Goal: Navigation & Orientation: Find specific page/section

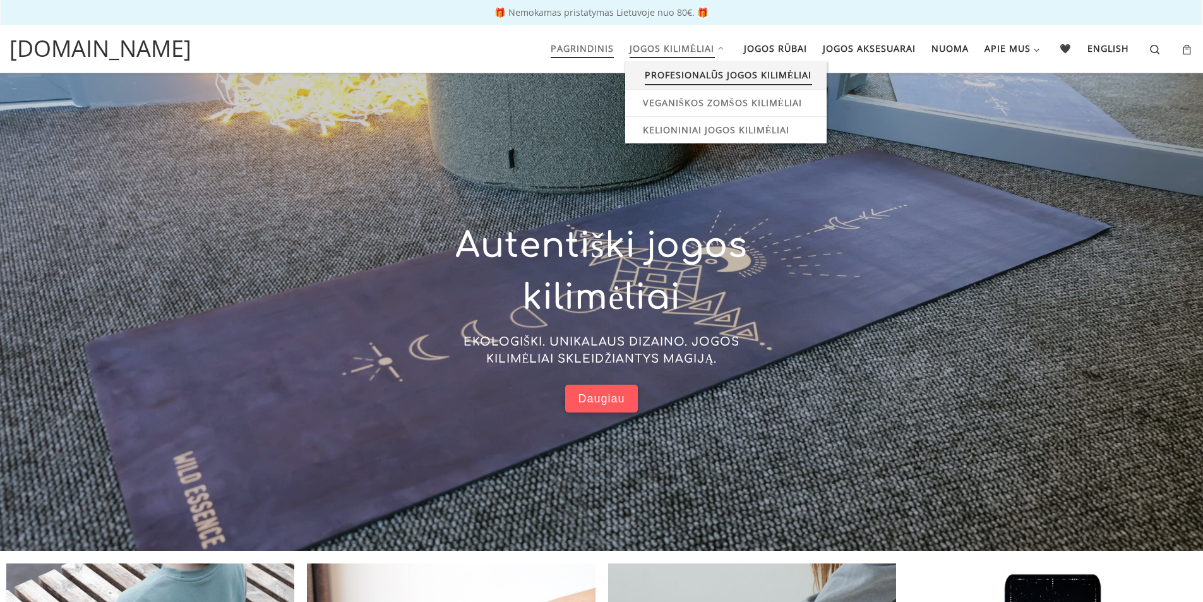
click at [654, 73] on span "Profesionalūs jogos kilimėliai" at bounding box center [728, 73] width 167 height 23
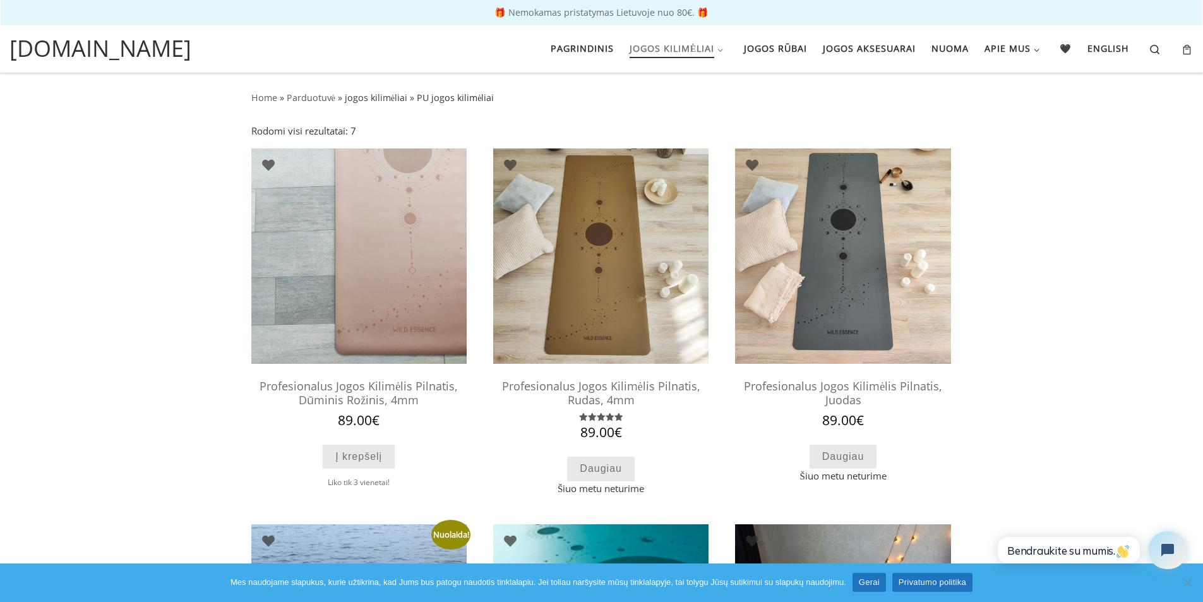
click at [385, 101] on link "jogos kilimėliai" at bounding box center [376, 98] width 63 height 12
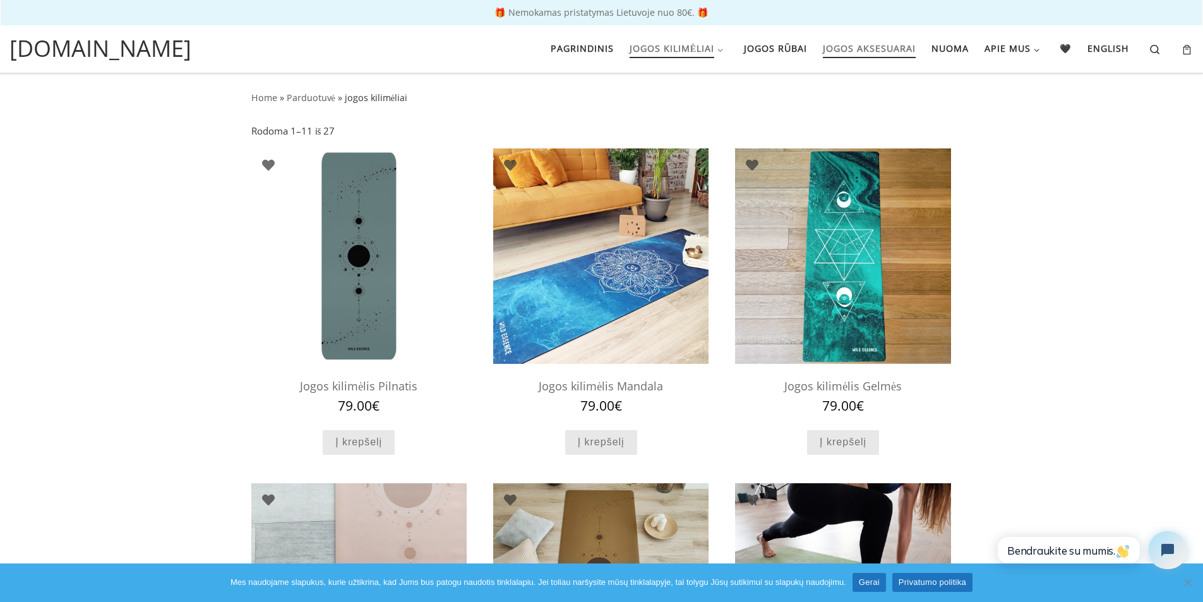
click at [874, 55] on span "Jogos aksesuarai" at bounding box center [869, 46] width 93 height 23
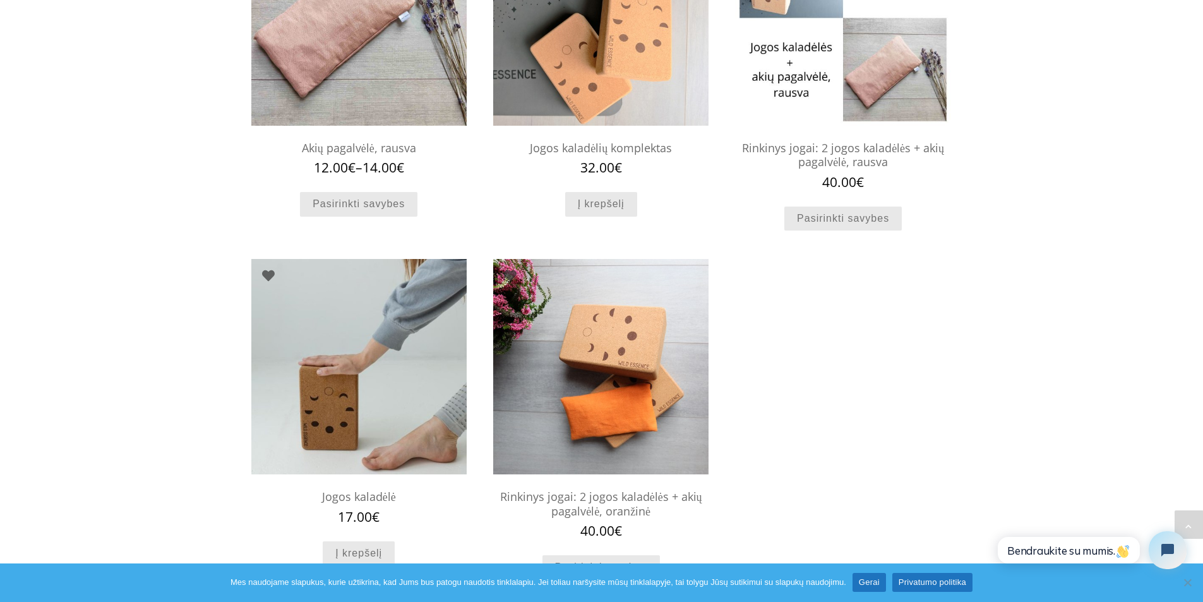
scroll to position [910, 0]
